Goal: Understand process/instructions

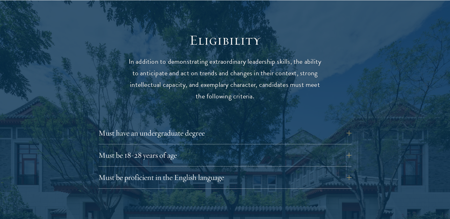
scroll to position [805, 0]
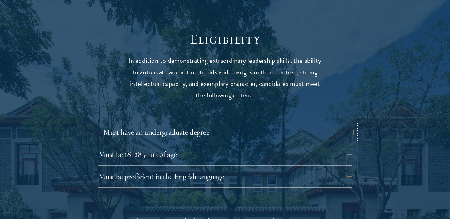
click at [258, 125] on button "Must have an undergraduate degree" at bounding box center [229, 132] width 253 height 15
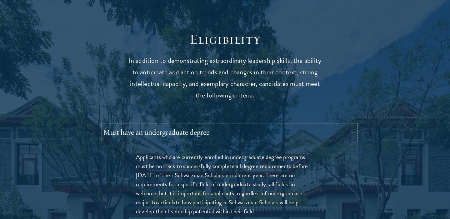
click at [258, 125] on button "Must have an undergraduate degree" at bounding box center [229, 132] width 253 height 15
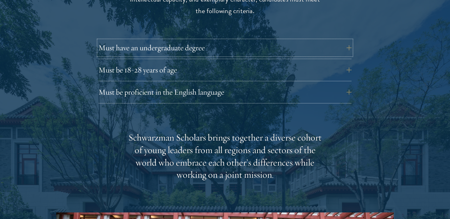
scroll to position [889, 0]
click at [232, 84] on button "Must be proficient in the English language" at bounding box center [229, 91] width 253 height 15
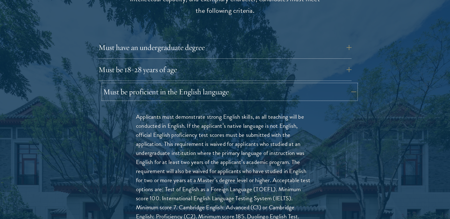
click at [232, 84] on button "Must be proficient in the English language" at bounding box center [229, 91] width 253 height 15
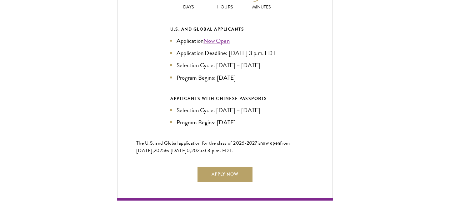
scroll to position [1426, 0]
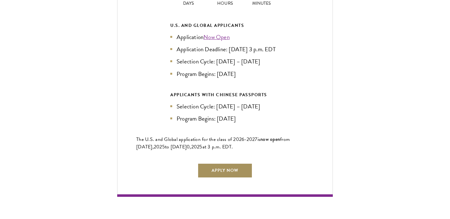
click at [240, 165] on link "Apply Now" at bounding box center [225, 170] width 55 height 15
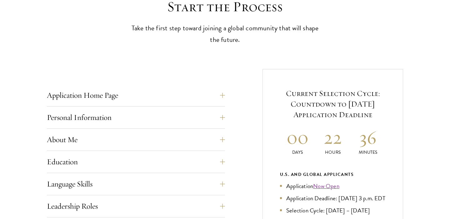
scroll to position [185, 0]
click at [138, 94] on button "Application Home Page" at bounding box center [136, 94] width 178 height 15
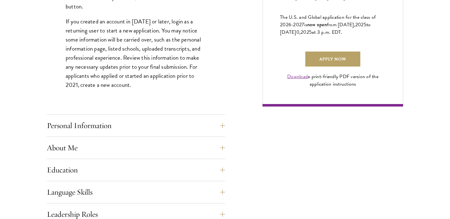
scroll to position [456, 0]
click at [149, 120] on button "Personal Information" at bounding box center [141, 125] width 178 height 15
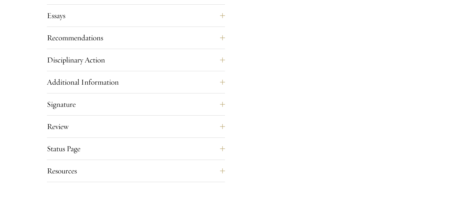
scroll to position [596, 0]
